Goal: Task Accomplishment & Management: Manage account settings

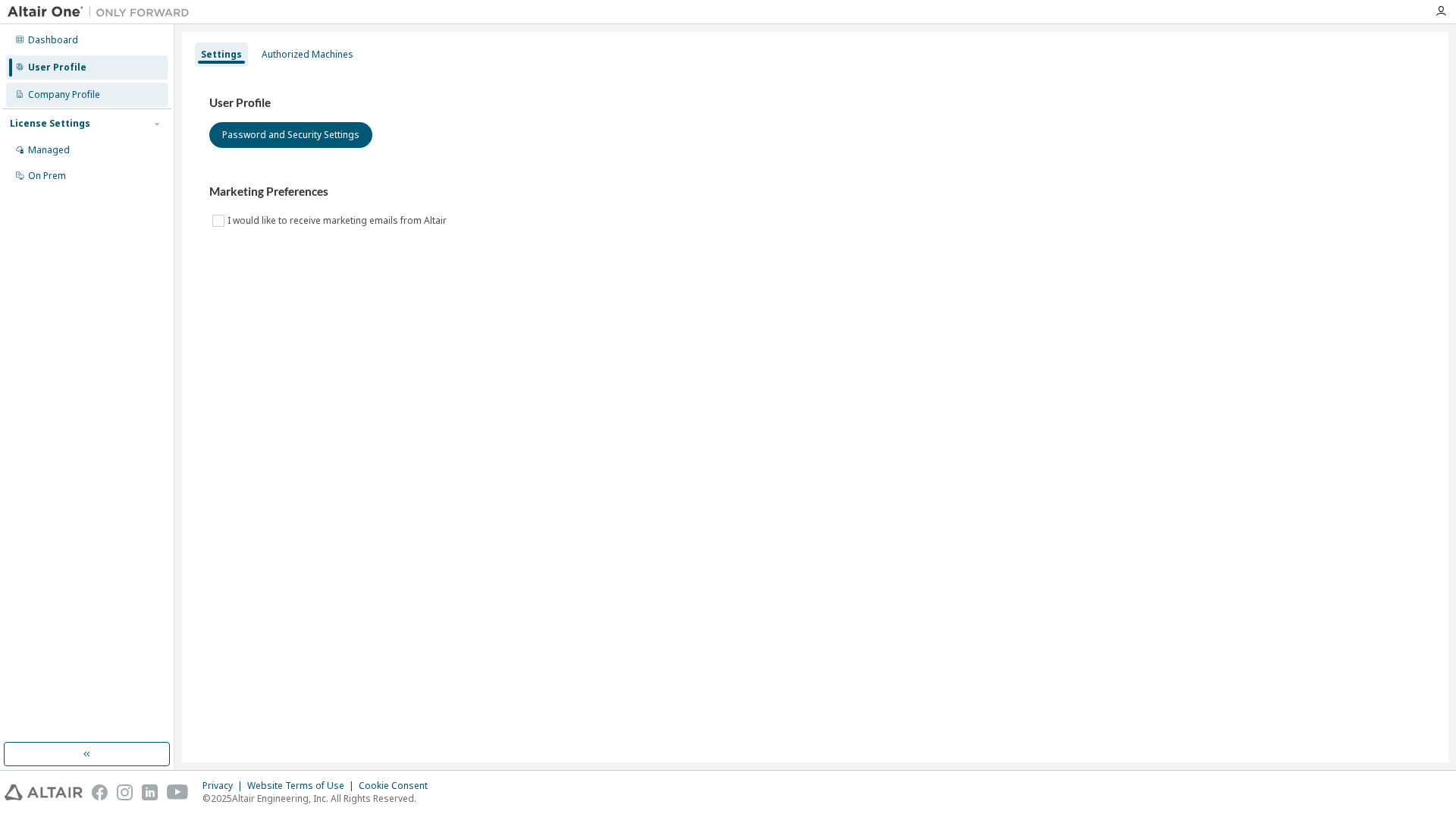
click at [94, 91] on div "Company Profile" at bounding box center [63, 94] width 72 height 12
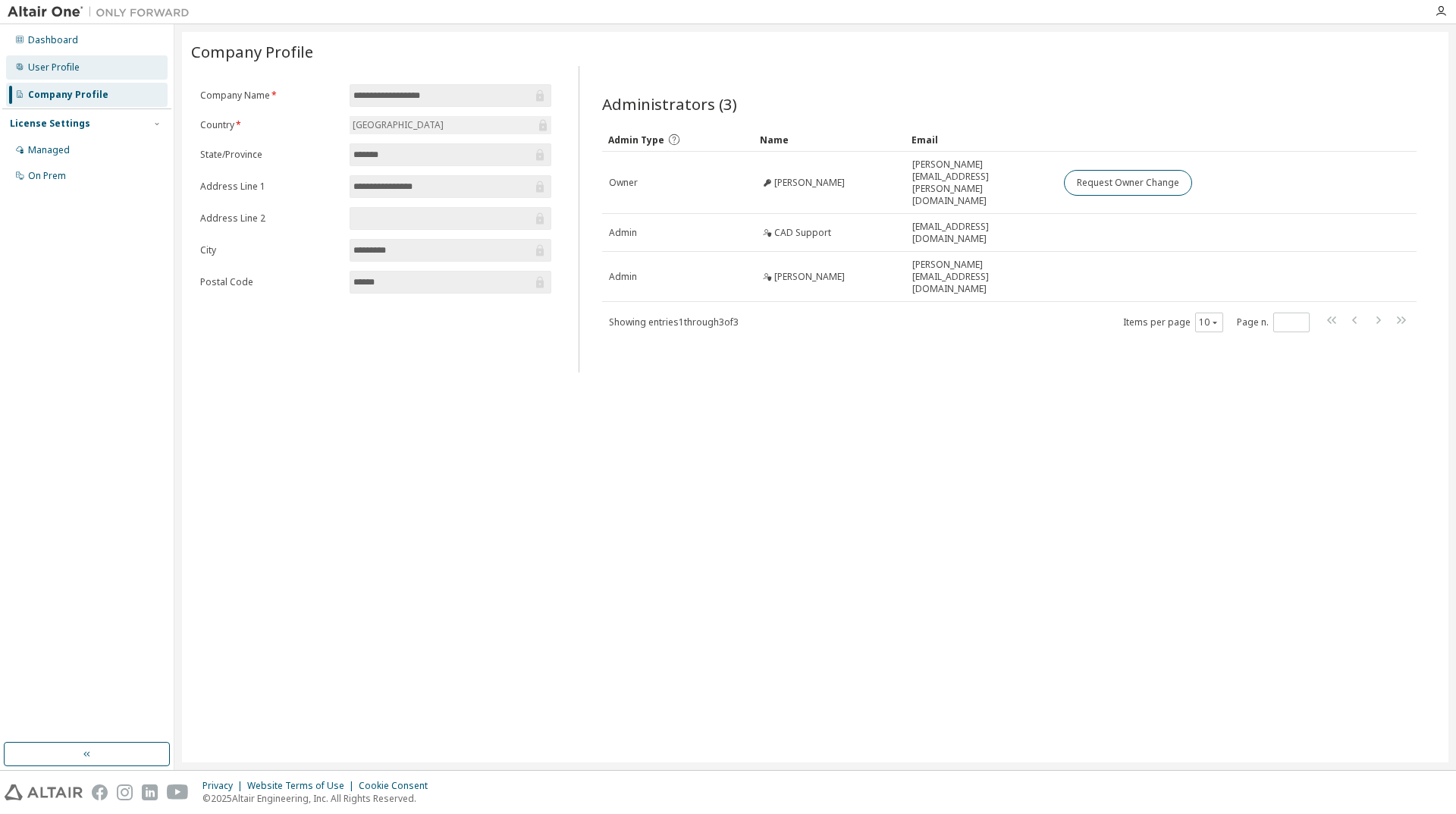
click at [87, 71] on div "User Profile" at bounding box center [87, 67] width 162 height 24
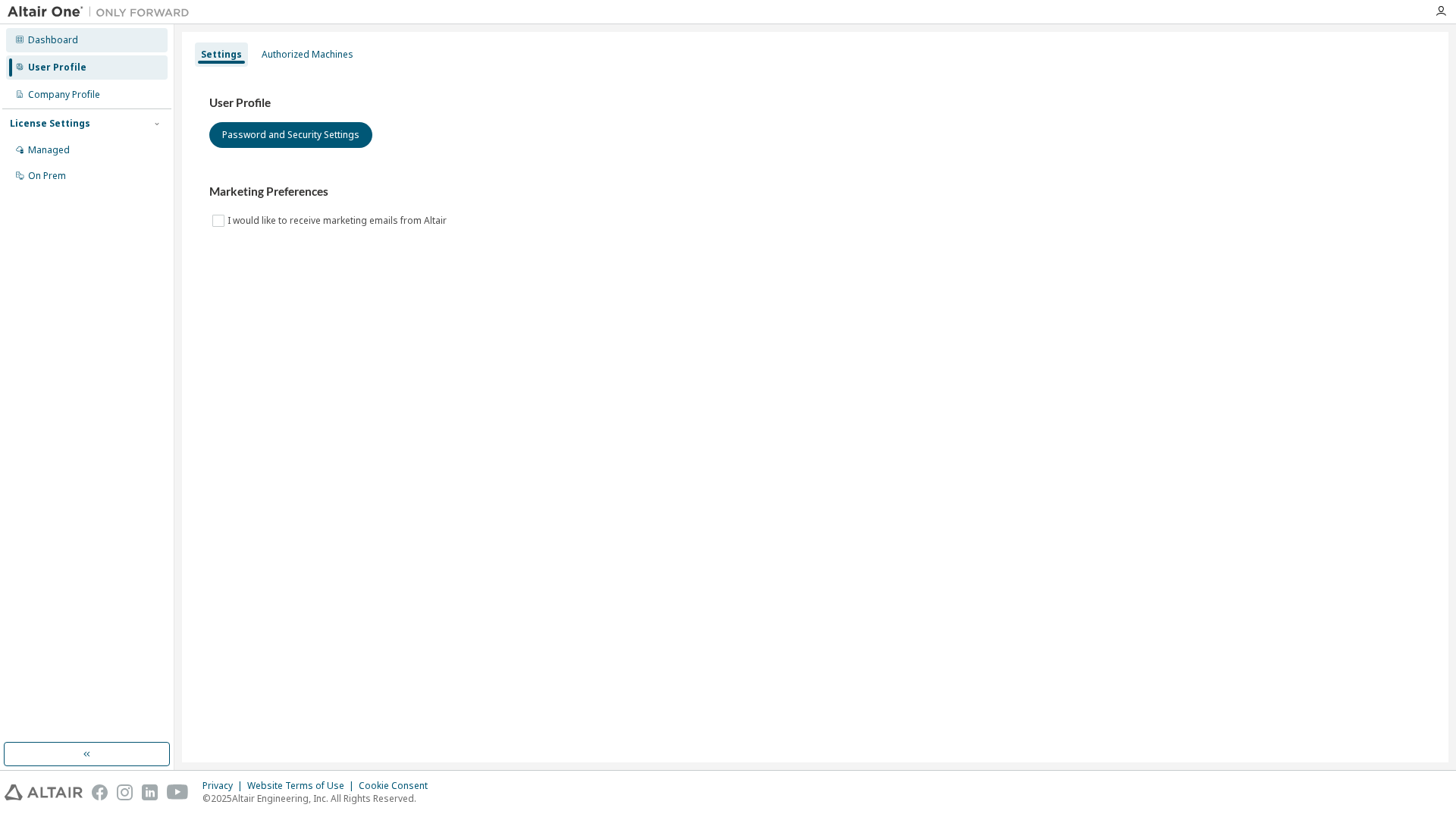
click at [64, 40] on div "Dashboard" at bounding box center [52, 40] width 50 height 12
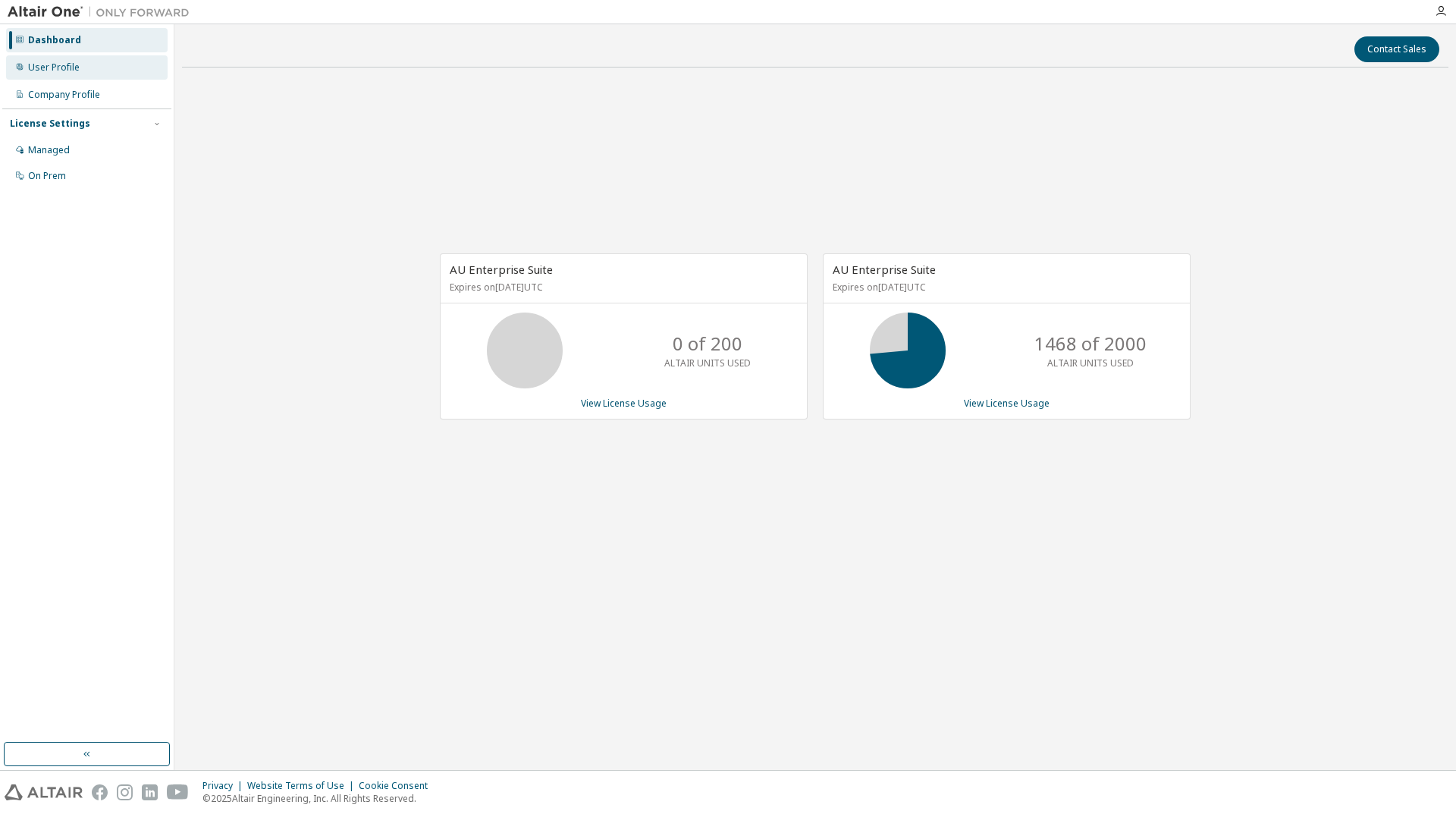
click at [95, 68] on div "User Profile" at bounding box center [87, 67] width 162 height 24
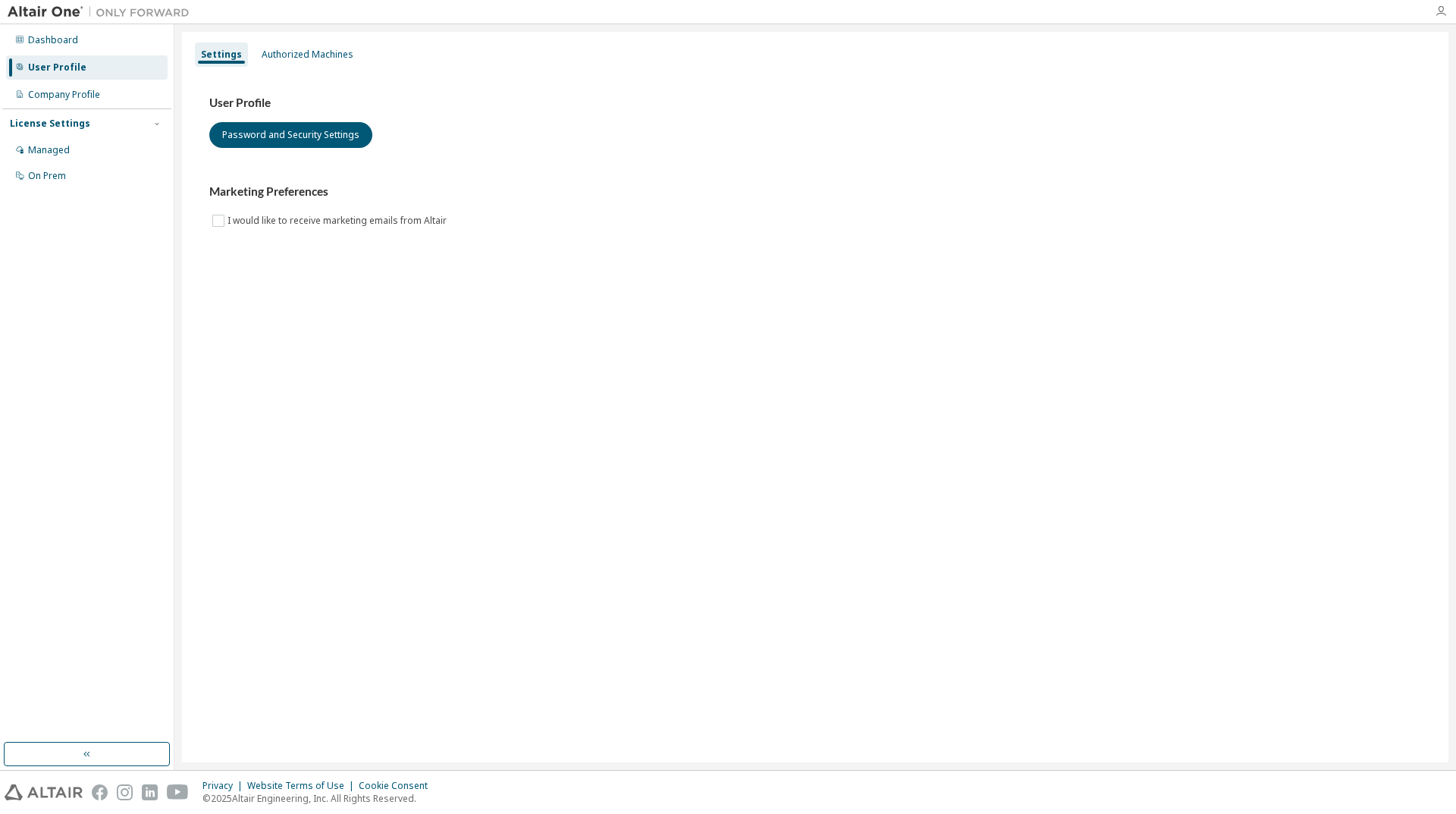
click at [1437, 13] on icon "button" at bounding box center [1441, 11] width 12 height 12
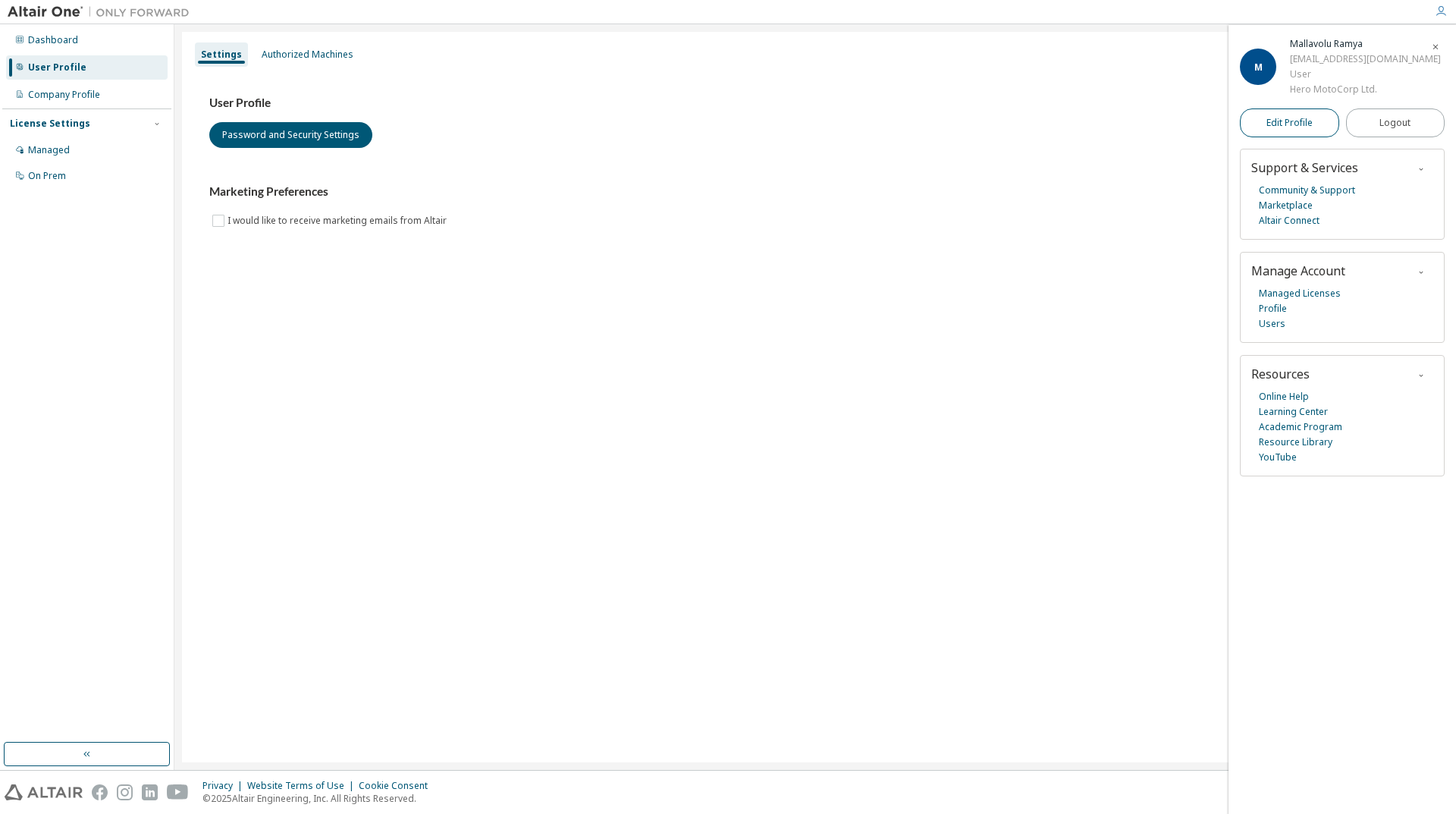
click at [1300, 131] on span "Edit Profile" at bounding box center [1289, 123] width 46 height 15
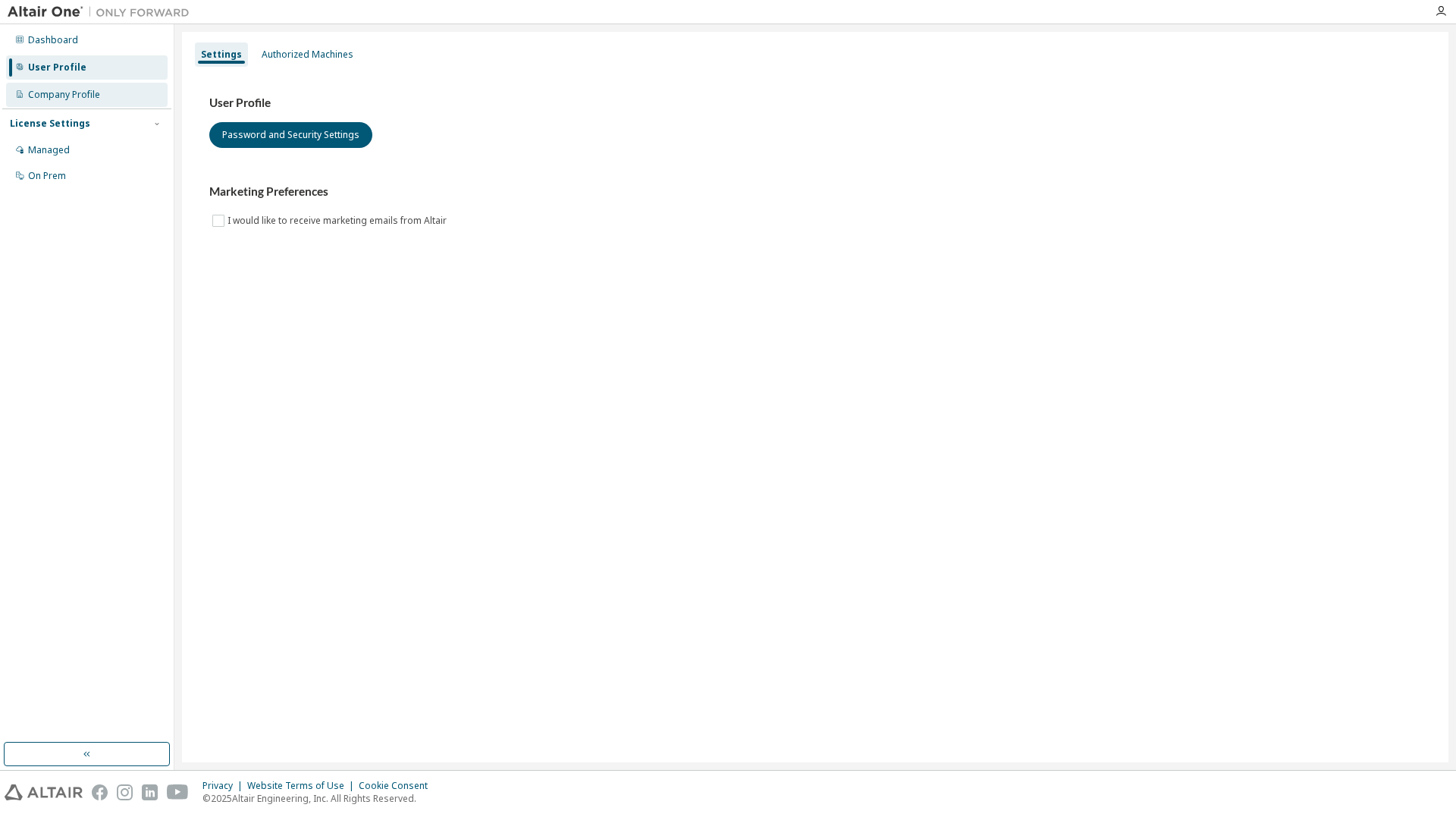
click at [73, 100] on div "Company Profile" at bounding box center [63, 94] width 72 height 12
